Goal: Task Accomplishment & Management: Use online tool/utility

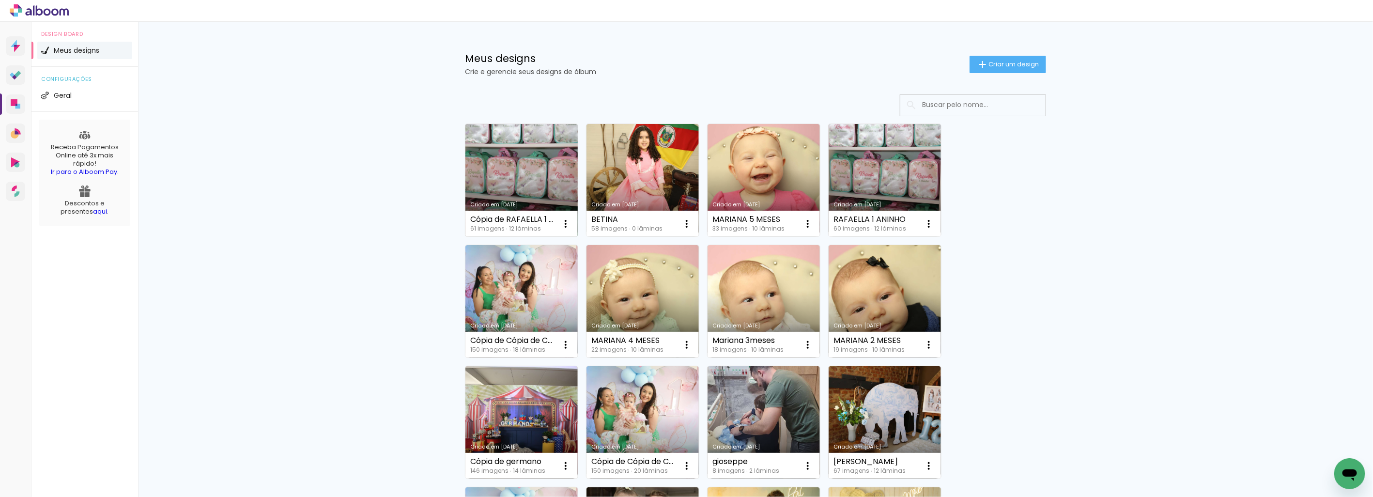
click at [540, 170] on link "Criado em [DATE]" at bounding box center [522, 180] width 112 height 112
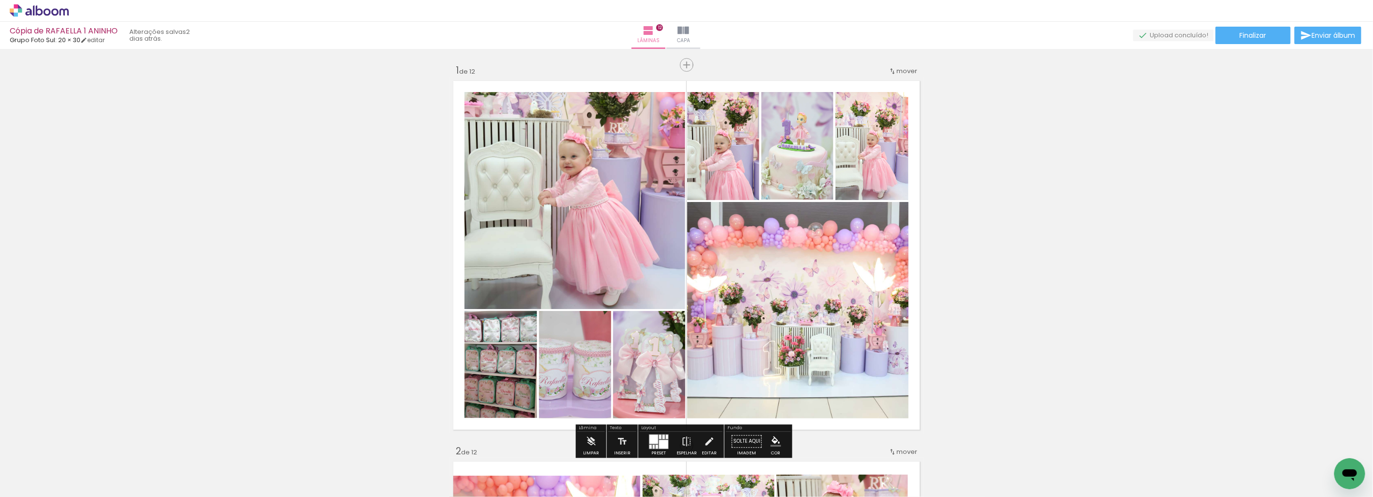
click at [0, 0] on input "Todas as fotos" at bounding box center [0, 0] width 0 height 0
click at [0, 0] on paper-item "Não utilizadas" at bounding box center [0, 0] width 0 height 0
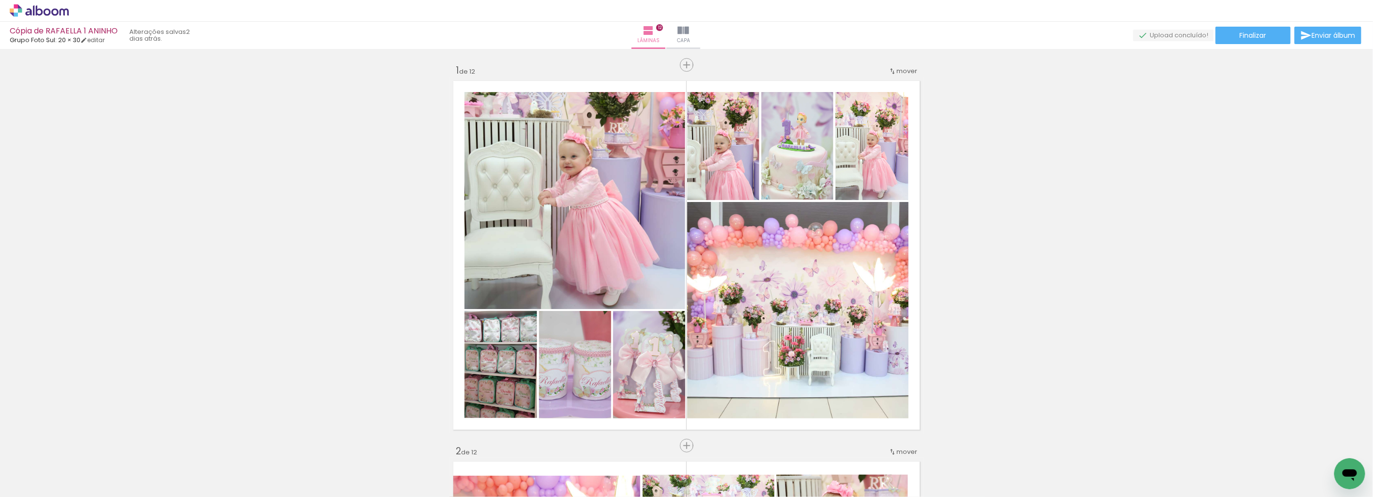
click at [0, 0] on input "Não utilizadas" at bounding box center [0, 0] width 0 height 0
click at [0, 0] on slot "Todas as fotos" at bounding box center [0, 0] width 0 height 0
type input "Todas as fotos"
